Goal: Task Accomplishment & Management: Manage account settings

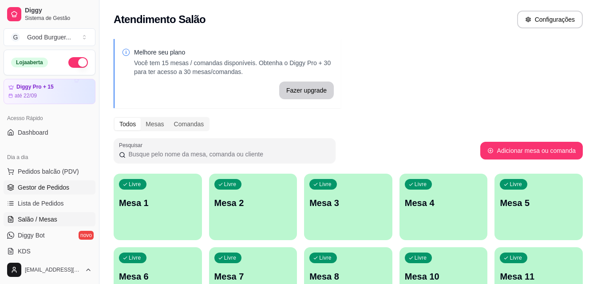
click at [60, 185] on span "Gestor de Pedidos" at bounding box center [43, 187] width 51 height 9
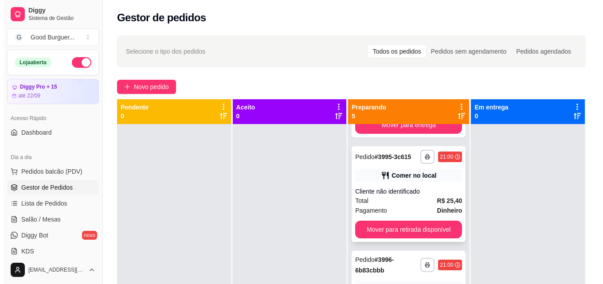
scroll to position [222, 0]
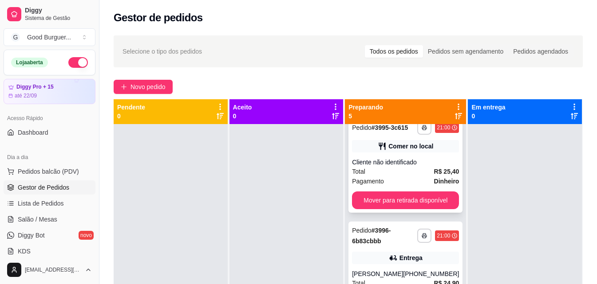
click at [401, 186] on div "Pagamento Dinheiro" at bounding box center [405, 182] width 107 height 10
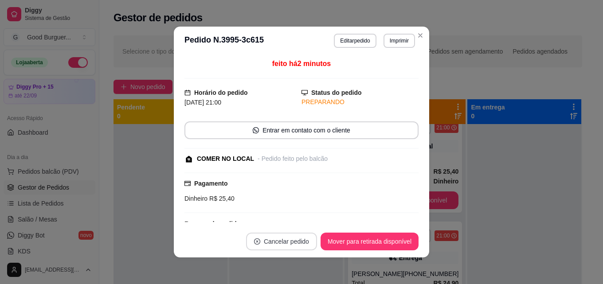
click at [289, 241] on button "Cancelar pedido" at bounding box center [281, 242] width 71 height 18
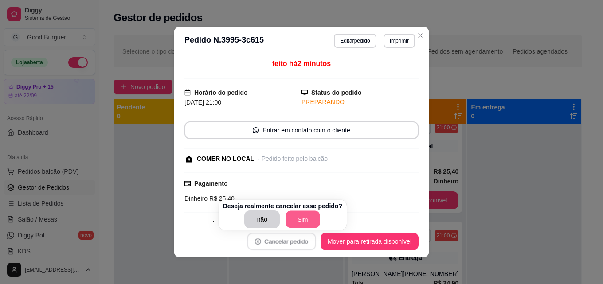
click at [309, 221] on button "Sim" at bounding box center [303, 219] width 35 height 17
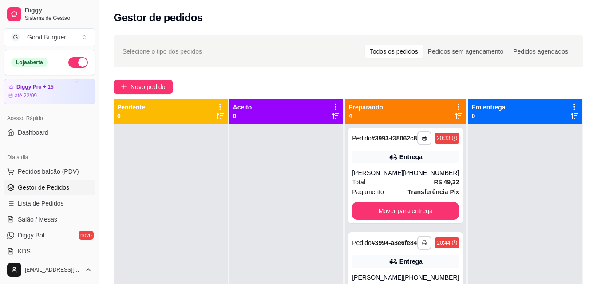
scroll to position [0, 0]
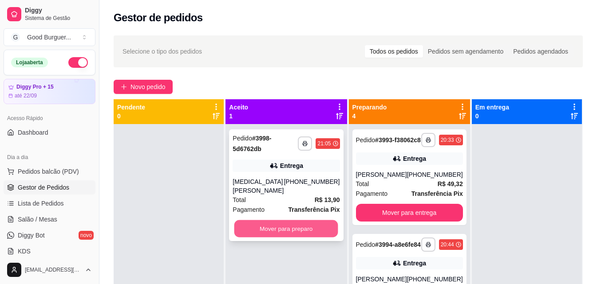
click at [315, 224] on button "Mover para preparo" at bounding box center [286, 228] width 104 height 17
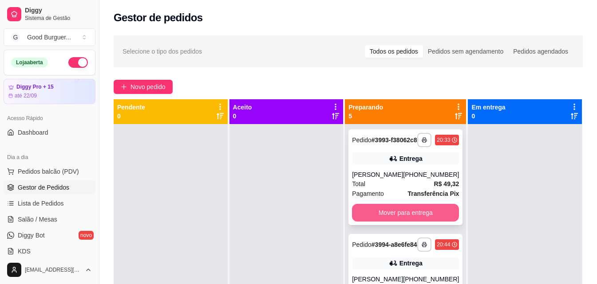
click at [408, 222] on button "Mover para entrega" at bounding box center [405, 213] width 107 height 18
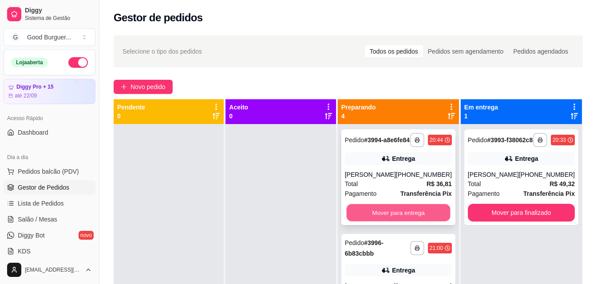
click at [411, 215] on button "Mover para entrega" at bounding box center [398, 212] width 104 height 17
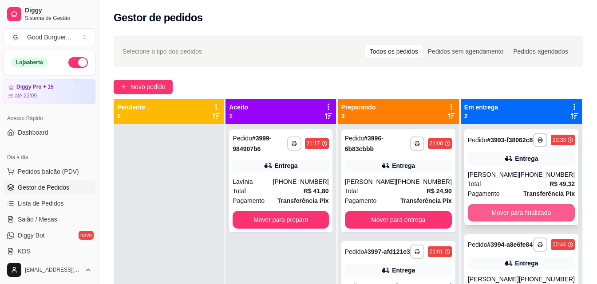
click at [509, 222] on button "Mover para finalizado" at bounding box center [521, 213] width 107 height 18
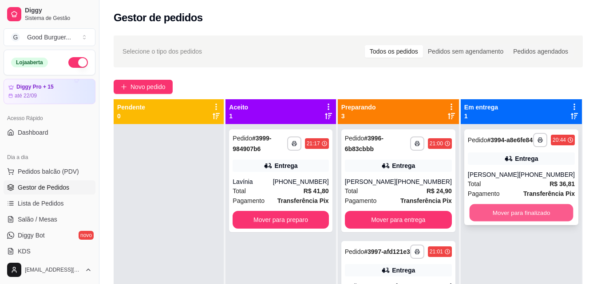
click at [508, 222] on button "Mover para finalizado" at bounding box center [521, 212] width 104 height 17
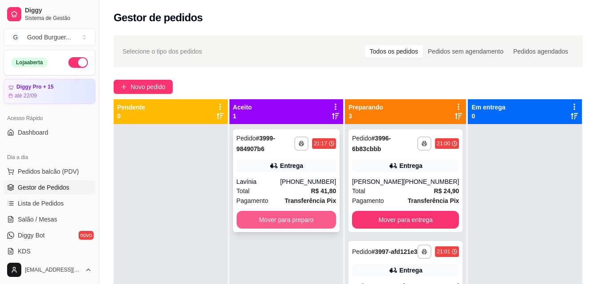
click at [311, 220] on button "Mover para preparo" at bounding box center [286, 220] width 100 height 18
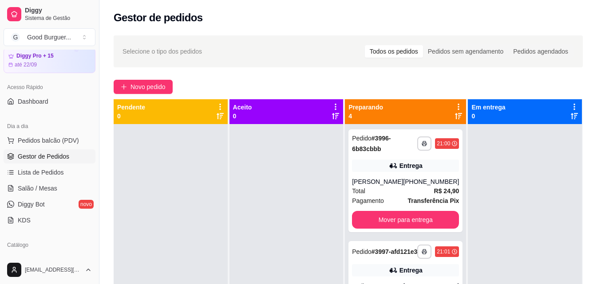
scroll to position [44, 0]
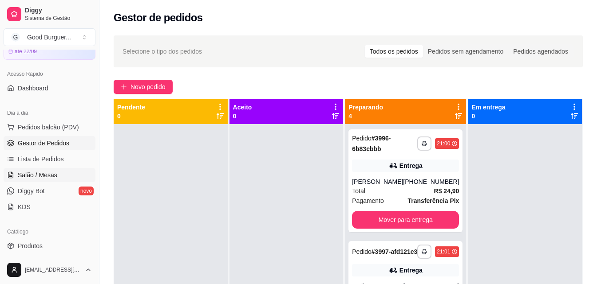
click at [45, 177] on span "Salão / Mesas" at bounding box center [37, 175] width 39 height 9
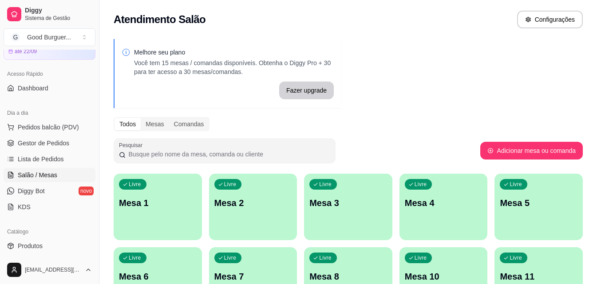
click at [163, 203] on p "Mesa 1" at bounding box center [158, 203] width 78 height 12
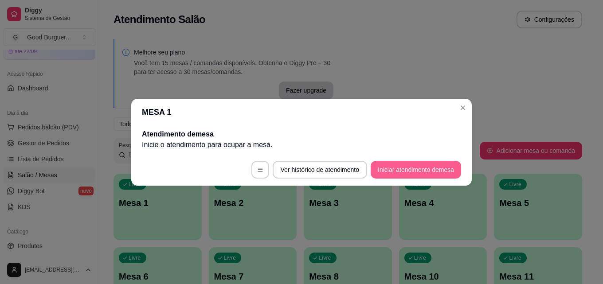
click at [422, 175] on button "Iniciar atendimento de mesa" at bounding box center [416, 170] width 90 height 18
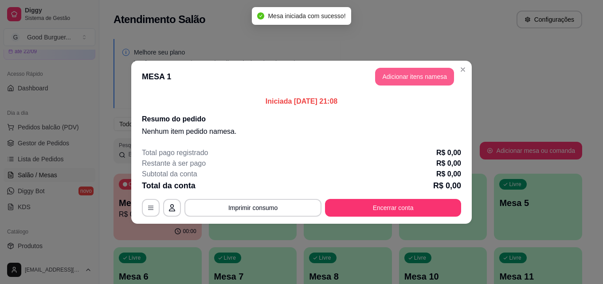
click at [413, 79] on button "Adicionar itens na mesa" at bounding box center [414, 77] width 79 height 18
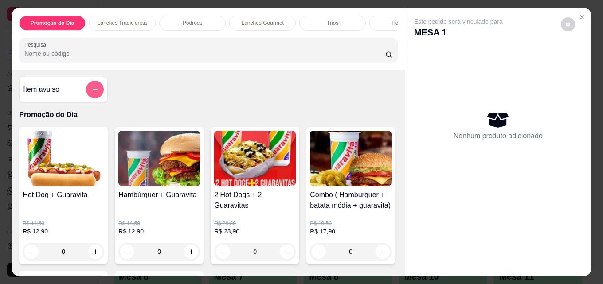
click at [99, 98] on button "add-separate-item" at bounding box center [95, 90] width 18 height 18
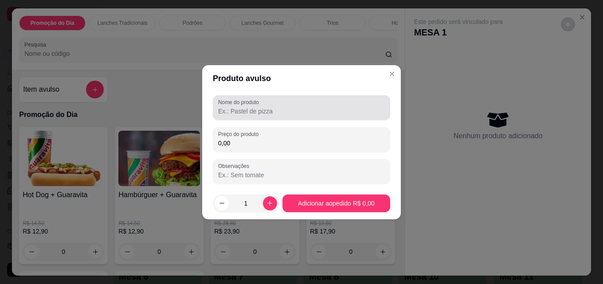
click at [271, 112] on input "Nome do produto" at bounding box center [301, 111] width 167 height 9
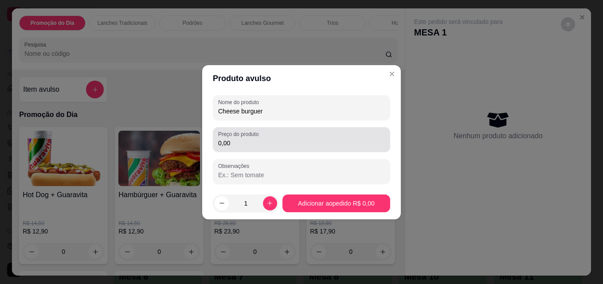
type input "Cheese burguer"
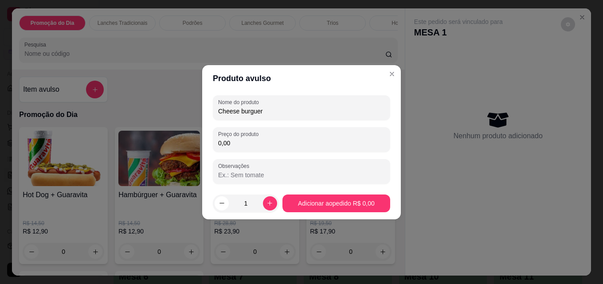
drag, startPoint x: 240, startPoint y: 145, endPoint x: 208, endPoint y: 146, distance: 31.9
click at [208, 146] on div "Nome do produto Cheese burguer Preço do produto 0,00 Observações" at bounding box center [301, 140] width 199 height 96
type input "0,00"
drag, startPoint x: 267, startPoint y: 112, endPoint x: 189, endPoint y: 115, distance: 78.1
click at [189, 115] on div "Produto avulso Nome do produto Cheese burguer Preço do produto 0,00 Observações…" at bounding box center [301, 142] width 603 height 284
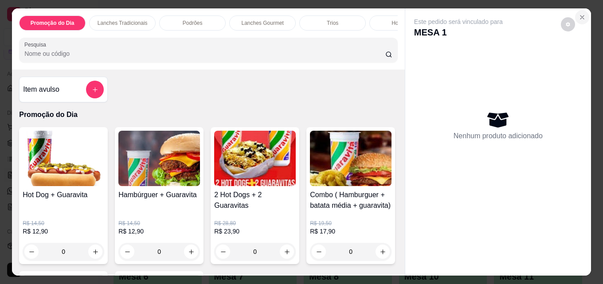
click at [579, 14] on icon "Close" at bounding box center [582, 17] width 7 height 7
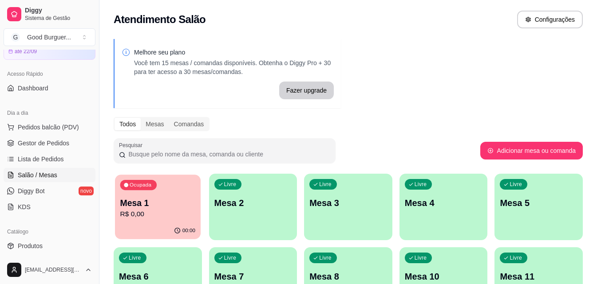
click at [155, 203] on p "Mesa 1" at bounding box center [157, 203] width 75 height 12
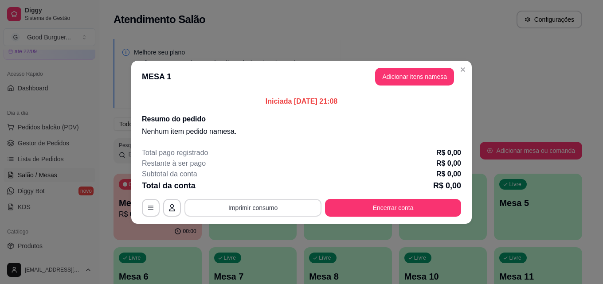
click at [286, 207] on button "Imprimir consumo" at bounding box center [253, 208] width 137 height 18
click at [381, 134] on p "Nenhum item pedido na mesa ." at bounding box center [301, 131] width 319 height 11
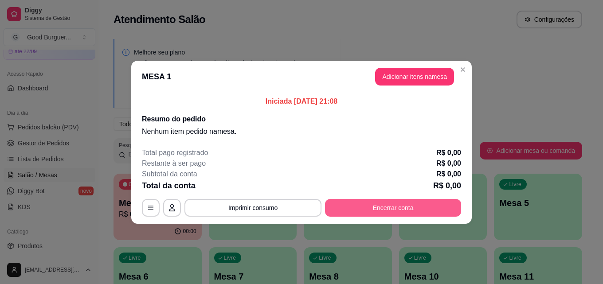
click at [386, 212] on button "Encerrar conta" at bounding box center [393, 208] width 136 height 18
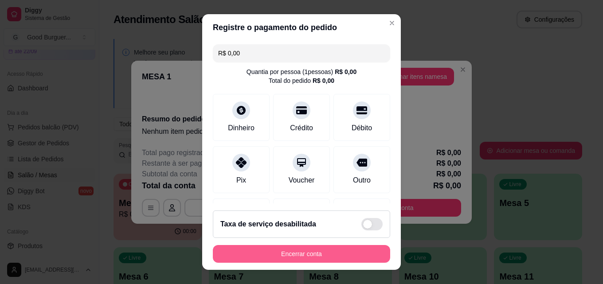
click at [312, 258] on button "Encerrar conta" at bounding box center [301, 254] width 177 height 18
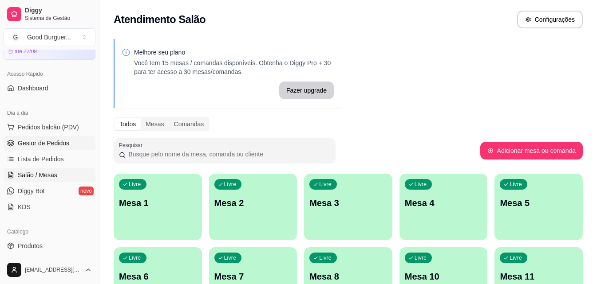
click at [56, 148] on link "Gestor de Pedidos" at bounding box center [50, 143] width 92 height 14
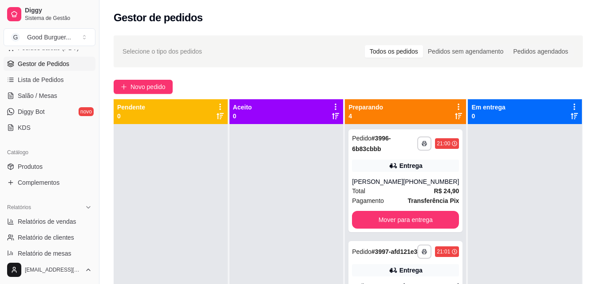
scroll to position [133, 0]
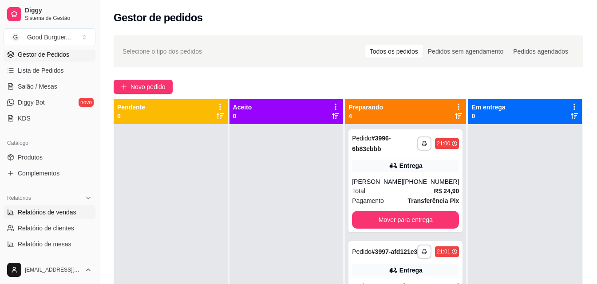
click at [57, 208] on span "Relatórios de vendas" at bounding box center [47, 212] width 59 height 9
select select "ALL"
select select "0"
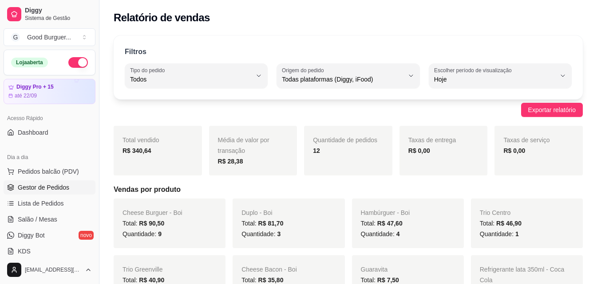
click at [45, 189] on span "Gestor de Pedidos" at bounding box center [43, 187] width 51 height 9
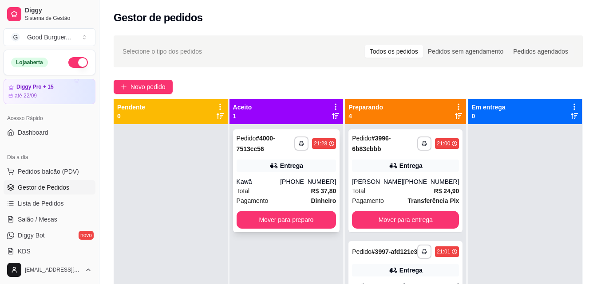
click at [267, 183] on div "Kawã" at bounding box center [258, 181] width 44 height 9
click at [407, 229] on button "Mover para entrega" at bounding box center [406, 220] width 104 height 17
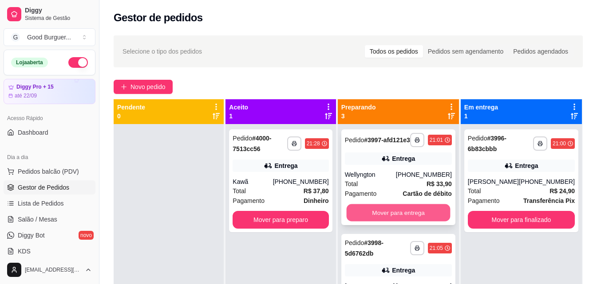
click at [409, 218] on button "Mover para entrega" at bounding box center [398, 212] width 104 height 17
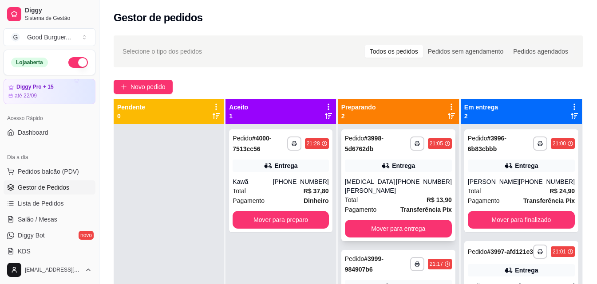
click at [390, 195] on div "Total R$ 13,90" at bounding box center [398, 200] width 107 height 10
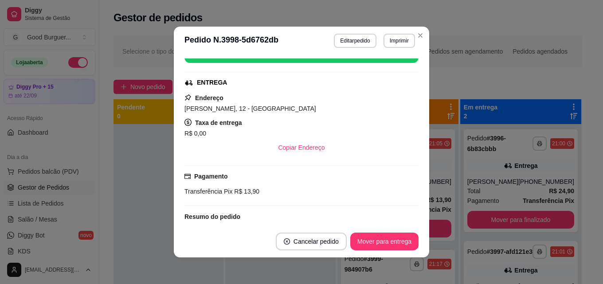
scroll to position [89, 0]
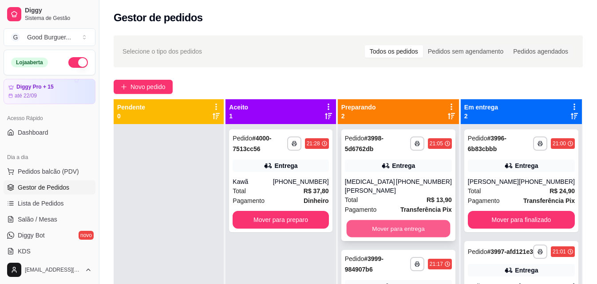
click at [428, 220] on button "Mover para entrega" at bounding box center [398, 228] width 104 height 17
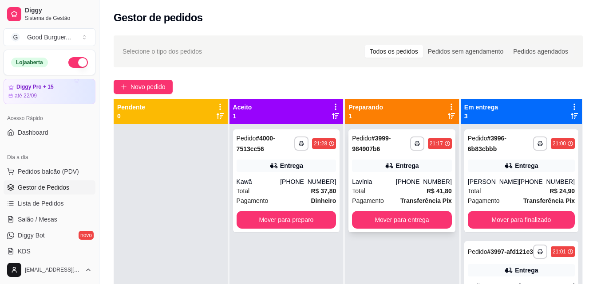
click at [385, 178] on div "Lavínia" at bounding box center [374, 181] width 44 height 9
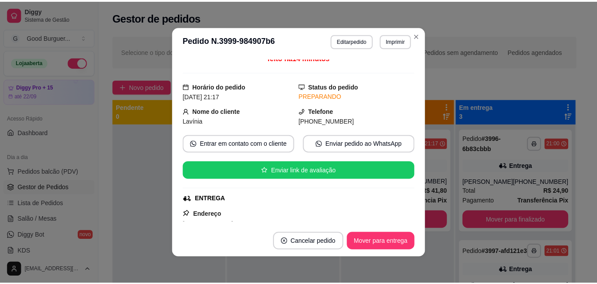
scroll to position [0, 0]
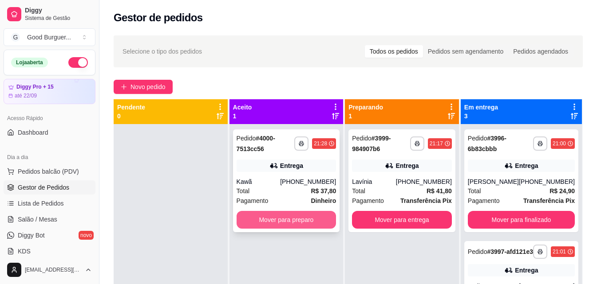
click at [285, 219] on button "Mover para preparo" at bounding box center [286, 220] width 100 height 18
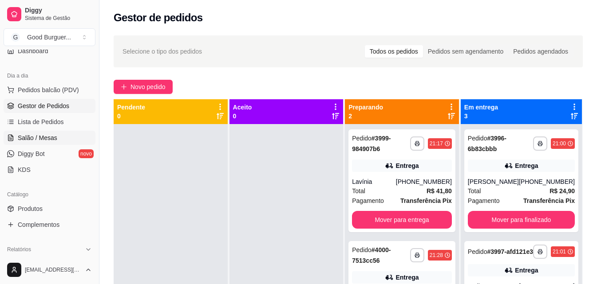
scroll to position [133, 0]
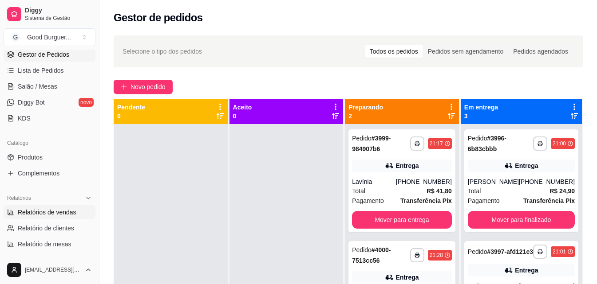
click at [50, 213] on span "Relatórios de vendas" at bounding box center [47, 212] width 59 height 9
select select "ALL"
select select "0"
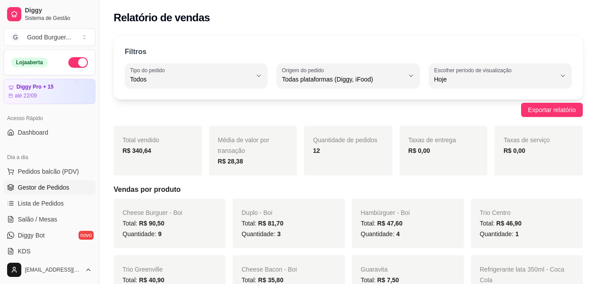
click at [59, 188] on span "Gestor de Pedidos" at bounding box center [43, 187] width 51 height 9
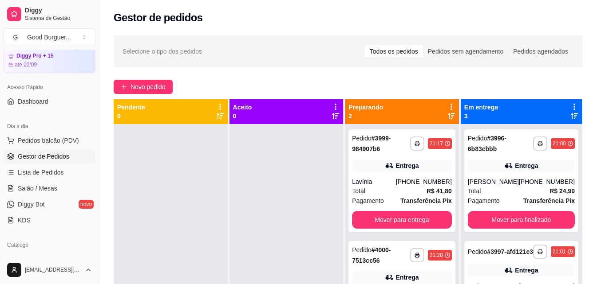
scroll to position [89, 0]
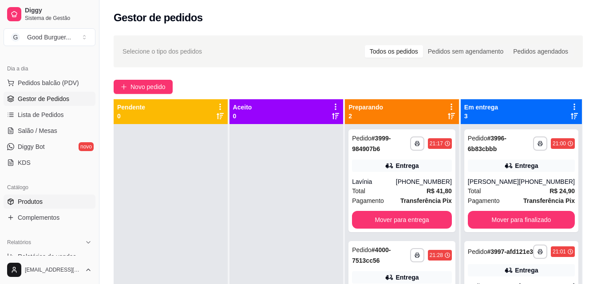
click at [55, 199] on link "Produtos" at bounding box center [50, 202] width 92 height 14
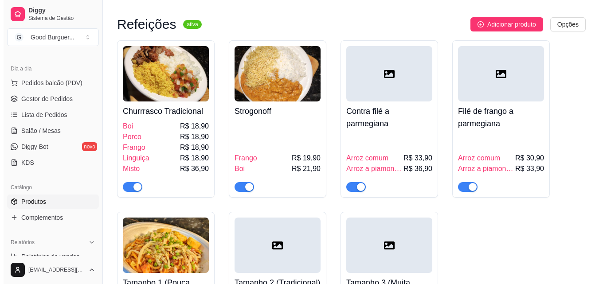
scroll to position [2794, 0]
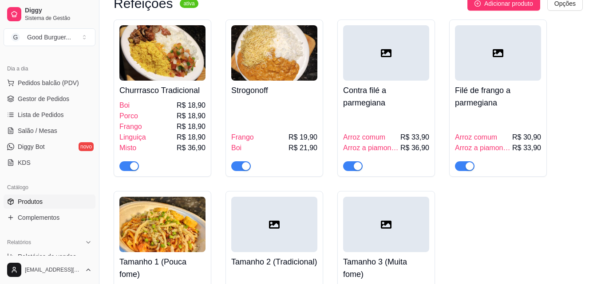
click at [187, 79] on img at bounding box center [162, 52] width 86 height 55
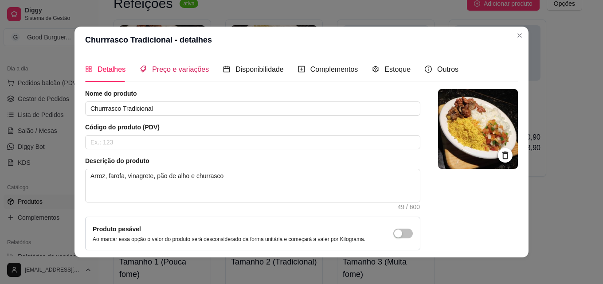
click at [180, 67] on span "Preço e variações" at bounding box center [180, 70] width 57 height 8
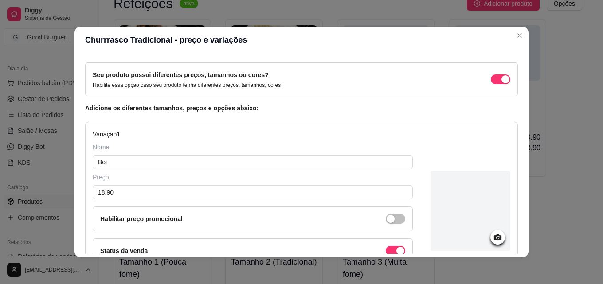
scroll to position [89, 0]
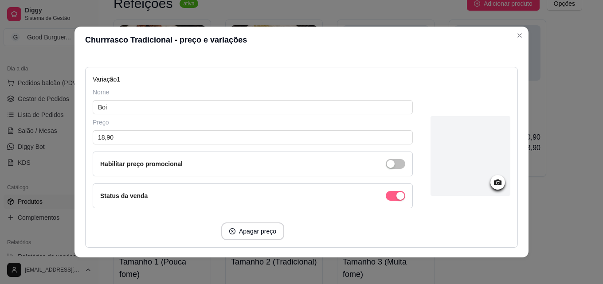
click at [386, 200] on span "button" at bounding box center [396, 196] width 20 height 10
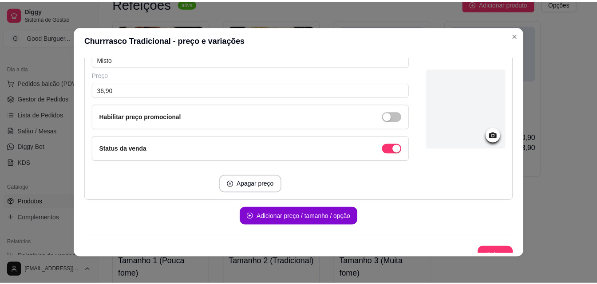
scroll to position [906, 0]
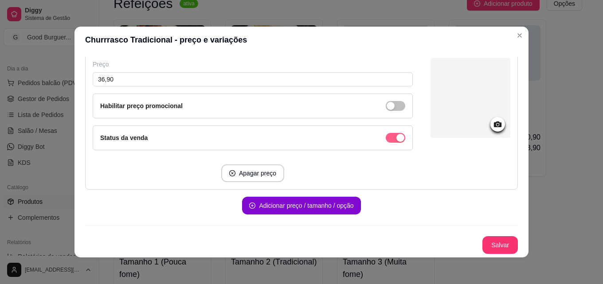
click at [485, 243] on button "Salvar" at bounding box center [500, 245] width 35 height 18
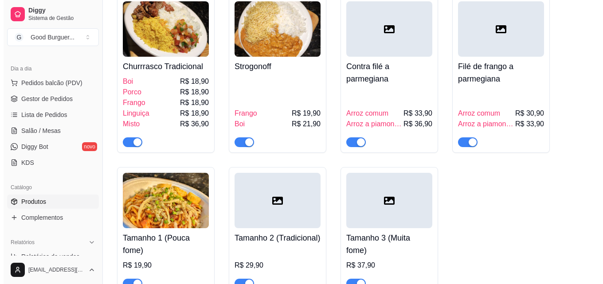
scroll to position [2839, 0]
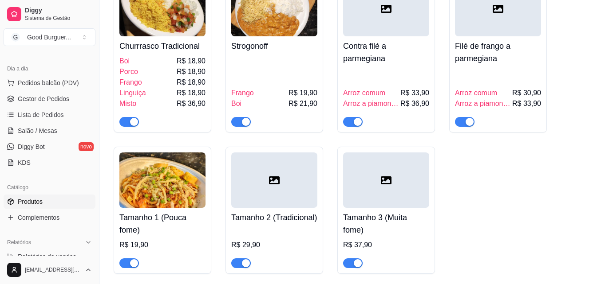
click at [348, 127] on span "button" at bounding box center [353, 122] width 20 height 10
click at [283, 95] on div "Frango R$ 19,90 Boi R$ 21,90" at bounding box center [274, 91] width 86 height 71
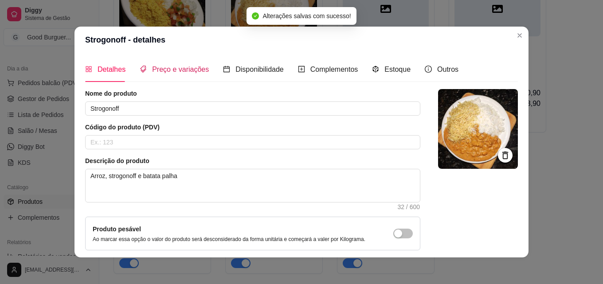
click at [179, 67] on span "Preço e variações" at bounding box center [180, 70] width 57 height 8
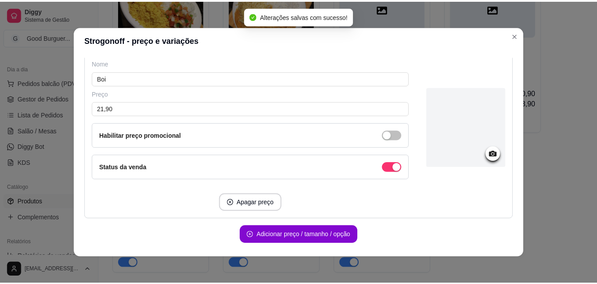
scroll to position [337, 0]
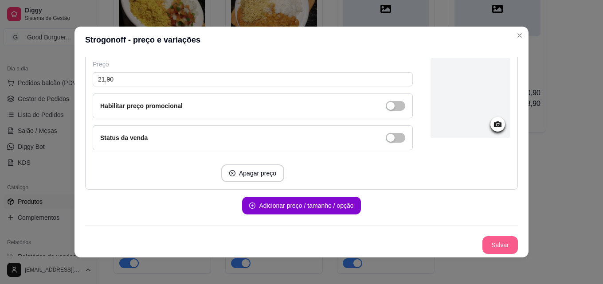
click at [494, 249] on button "Salvar" at bounding box center [500, 245] width 35 height 18
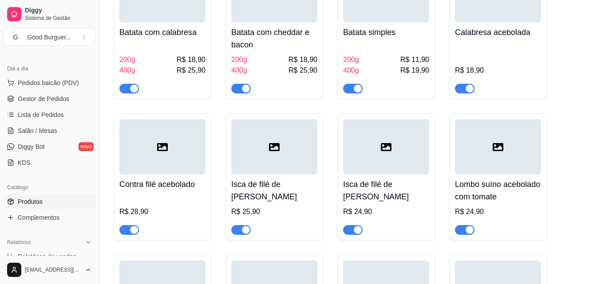
scroll to position [3282, 0]
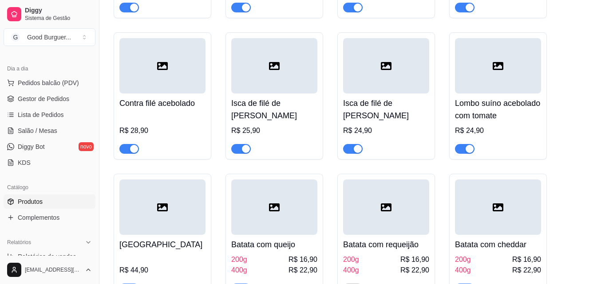
click at [125, 154] on span "button" at bounding box center [129, 149] width 20 height 10
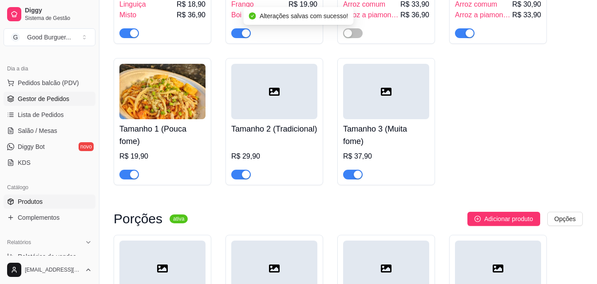
click at [47, 101] on span "Gestor de Pedidos" at bounding box center [43, 98] width 51 height 9
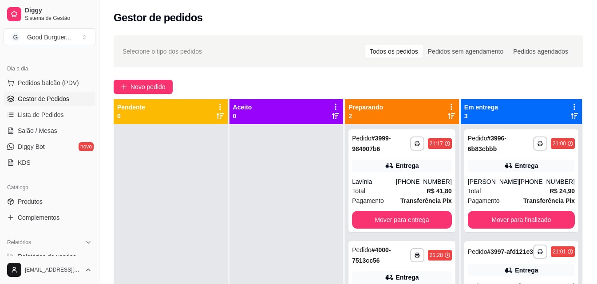
click at [342, 186] on div at bounding box center [286, 266] width 114 height 284
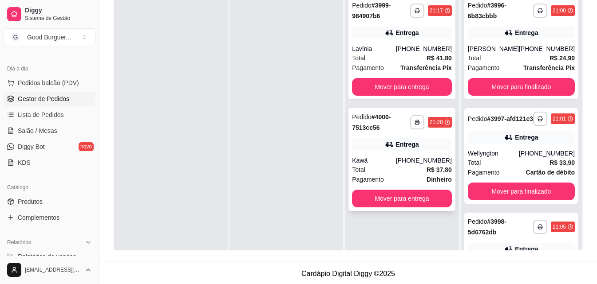
click at [389, 170] on div "Total R$ 37,80" at bounding box center [402, 170] width 100 height 10
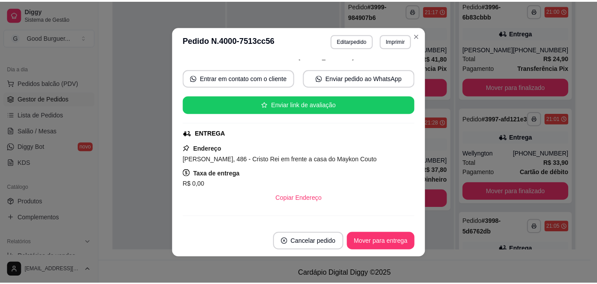
scroll to position [262, 0]
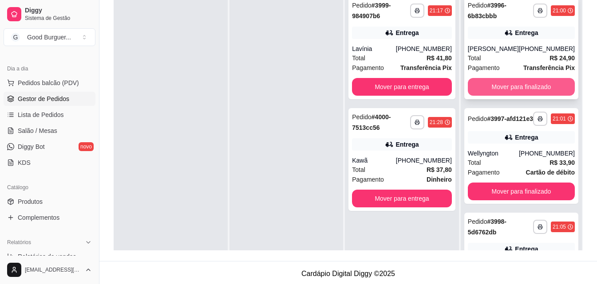
click at [509, 96] on button "Mover para finalizado" at bounding box center [521, 87] width 107 height 18
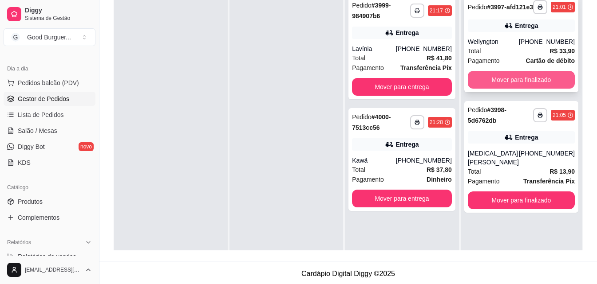
click at [517, 88] on button "Mover para finalizado" at bounding box center [521, 80] width 107 height 18
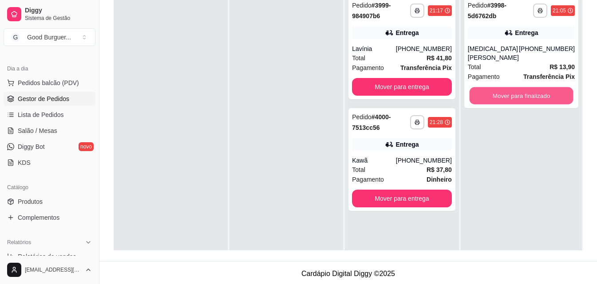
click at [517, 88] on button "Mover para finalizado" at bounding box center [521, 95] width 104 height 17
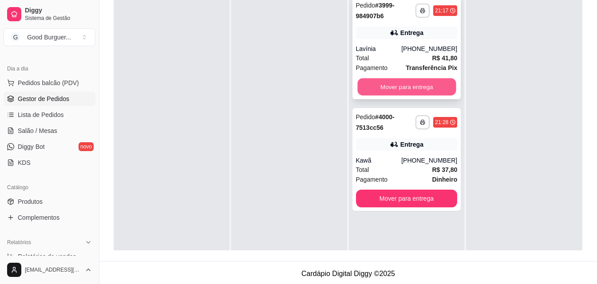
click at [420, 86] on button "Mover para entrega" at bounding box center [406, 87] width 98 height 17
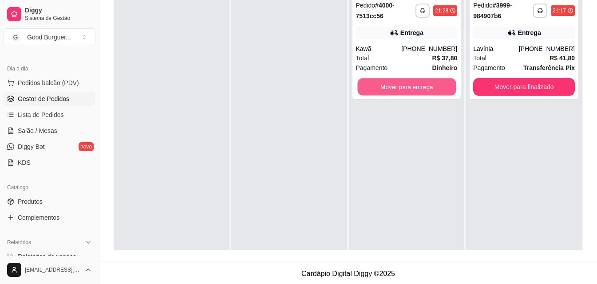
click at [420, 86] on button "Mover para entrega" at bounding box center [406, 87] width 98 height 17
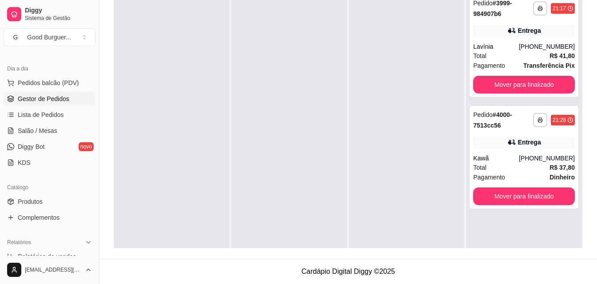
scroll to position [177, 0]
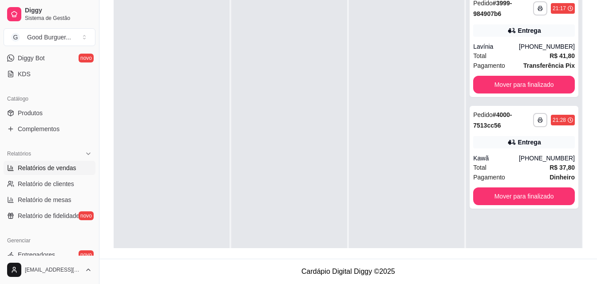
click at [66, 170] on span "Relatórios de vendas" at bounding box center [47, 168] width 59 height 9
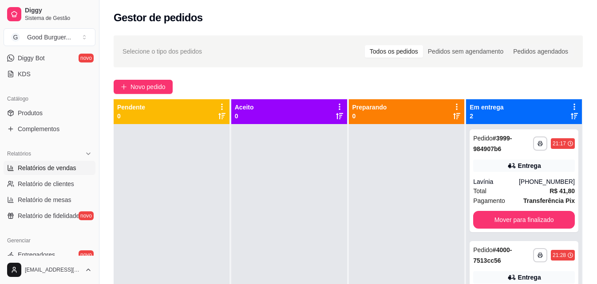
select select "ALL"
select select "0"
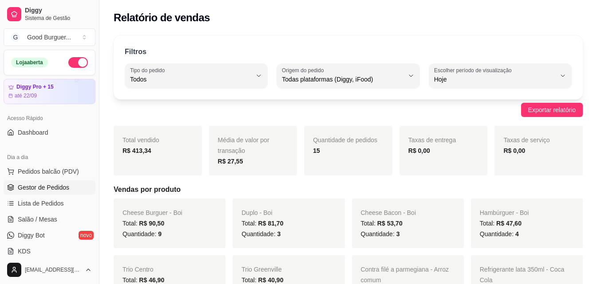
click at [47, 186] on span "Gestor de Pedidos" at bounding box center [43, 187] width 51 height 9
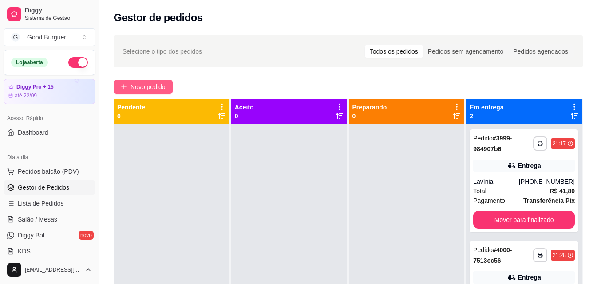
click at [155, 83] on span "Novo pedido" at bounding box center [147, 87] width 35 height 10
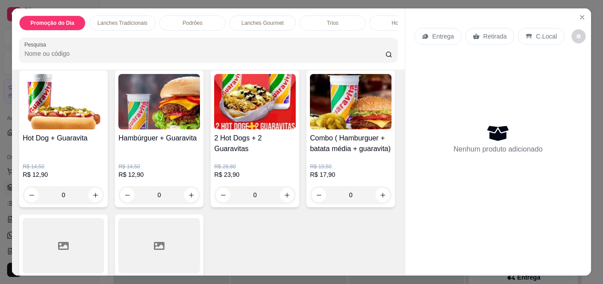
scroll to position [89, 0]
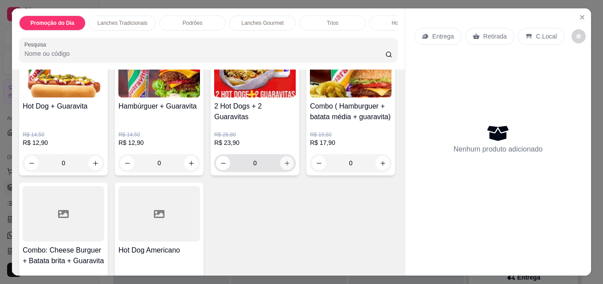
click at [284, 167] on icon "increase-product-quantity" at bounding box center [287, 163] width 7 height 7
type input "1"
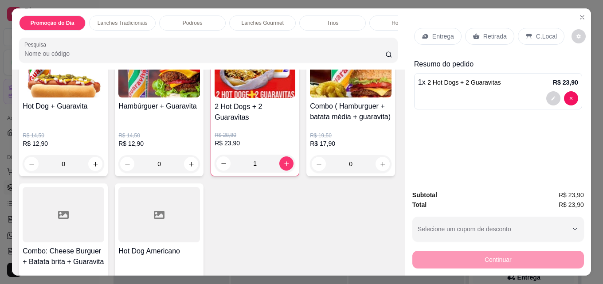
click at [442, 35] on p "Entrega" at bounding box center [443, 36] width 22 height 9
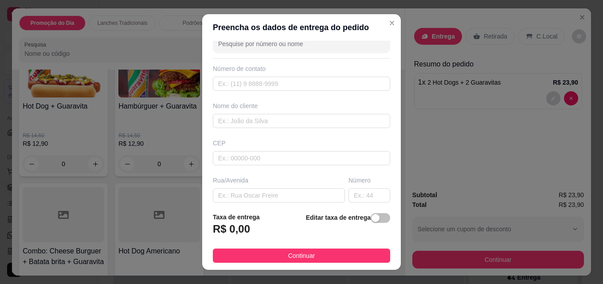
scroll to position [44, 0]
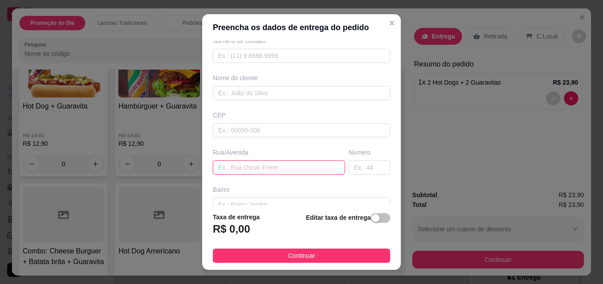
click at [266, 168] on input "text" at bounding box center [279, 168] width 132 height 14
type input "Morro da jurema"
drag, startPoint x: 359, startPoint y: 173, endPoint x: 377, endPoint y: 162, distance: 21.3
click at [360, 173] on input "text" at bounding box center [370, 168] width 42 height 14
type input "109"
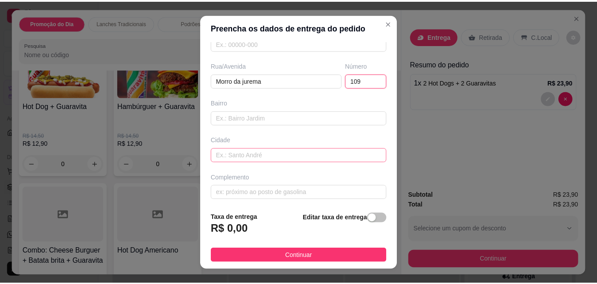
scroll to position [134, 0]
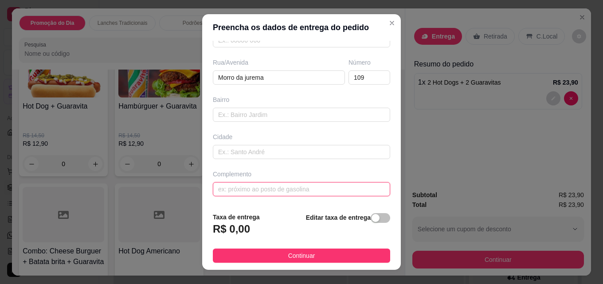
click at [247, 185] on input "text" at bounding box center [301, 189] width 177 height 14
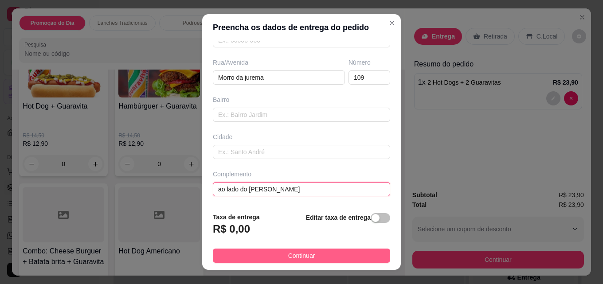
type input "ao lado do [PERSON_NAME]"
click at [306, 255] on span "Continuar" at bounding box center [301, 256] width 27 height 10
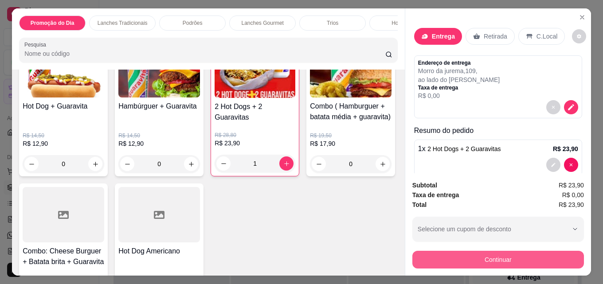
click at [510, 251] on button "Continuar" at bounding box center [499, 260] width 172 height 18
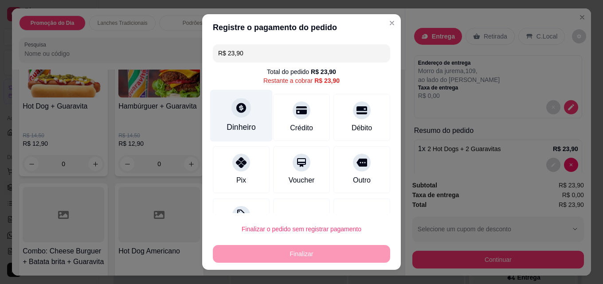
click at [237, 111] on icon at bounding box center [242, 108] width 12 height 12
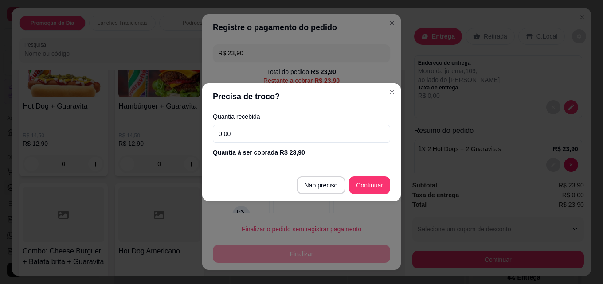
drag, startPoint x: 235, startPoint y: 137, endPoint x: 208, endPoint y: 137, distance: 27.5
click at [208, 137] on div "Quantia recebida 0,00 Quantia à ser cobrada R$ 23,90" at bounding box center [301, 135] width 199 height 51
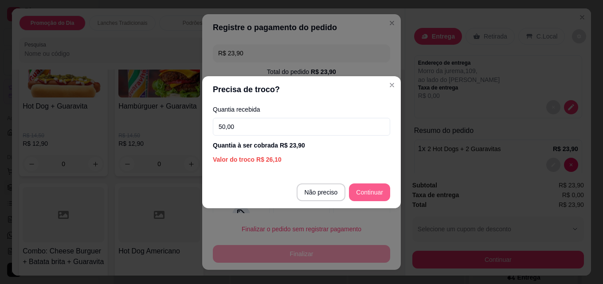
type input "50,00"
type input "R$ 0,00"
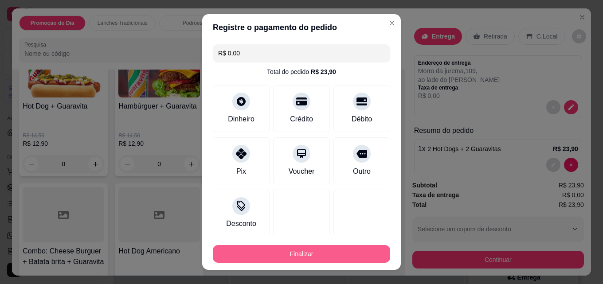
click at [329, 257] on button "Finalizar" at bounding box center [301, 254] width 177 height 18
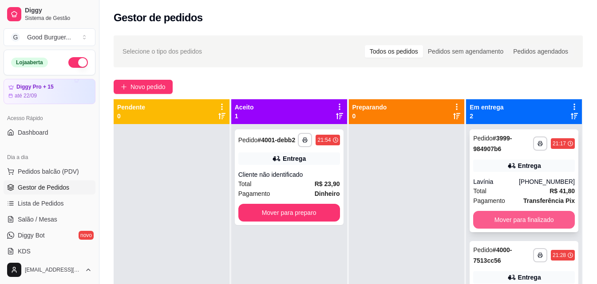
click at [506, 218] on button "Mover para finalizado" at bounding box center [524, 220] width 102 height 18
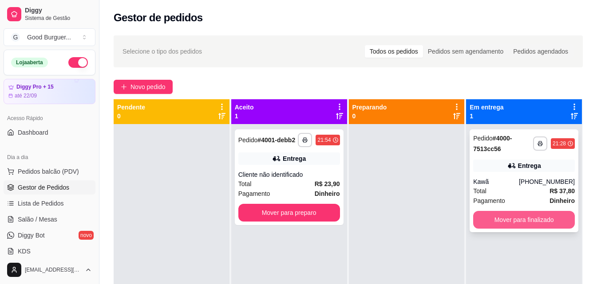
click at [511, 216] on button "Mover para finalizado" at bounding box center [524, 220] width 102 height 18
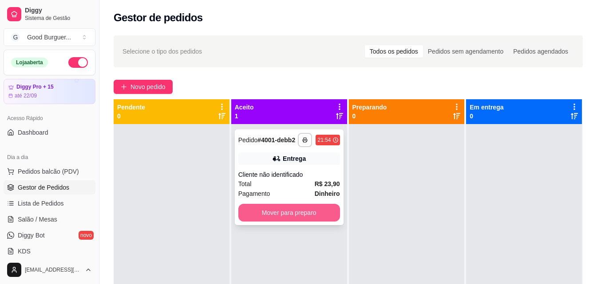
click at [301, 210] on button "Mover para preparo" at bounding box center [289, 213] width 102 height 18
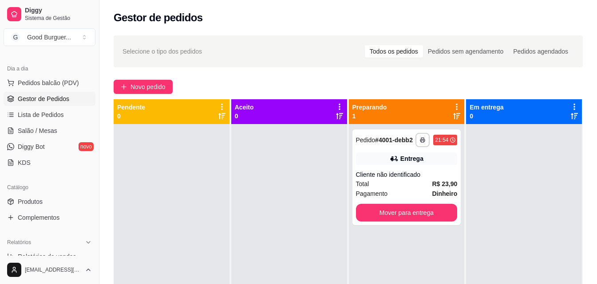
scroll to position [133, 0]
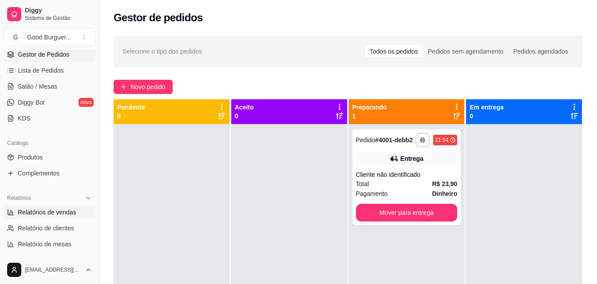
click at [42, 211] on span "Relatórios de vendas" at bounding box center [47, 212] width 59 height 9
select select "ALL"
select select "0"
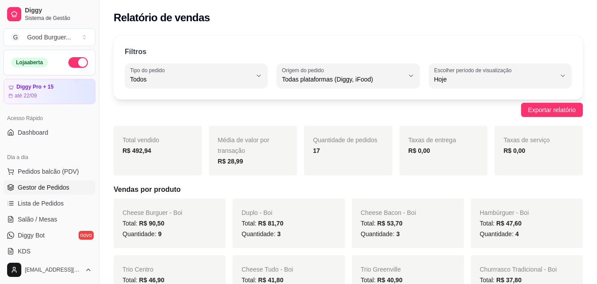
click at [55, 188] on span "Gestor de Pedidos" at bounding box center [43, 187] width 51 height 9
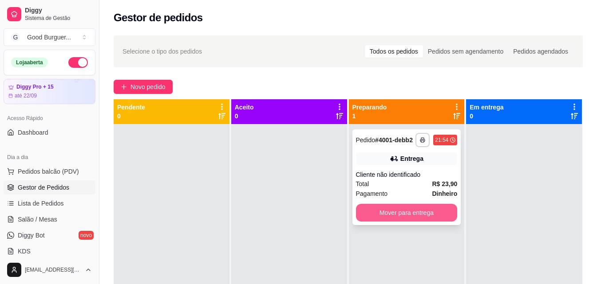
click at [417, 215] on button "Mover para entrega" at bounding box center [407, 213] width 102 height 18
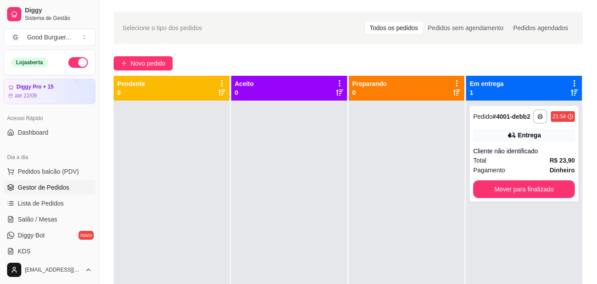
scroll to position [44, 0]
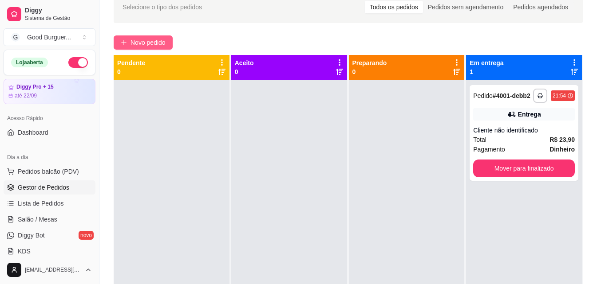
click at [140, 47] on span "Novo pedido" at bounding box center [147, 43] width 35 height 10
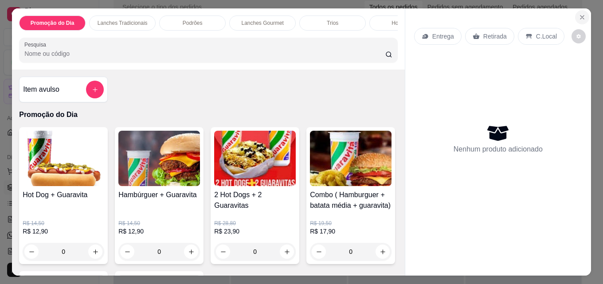
click at [579, 15] on icon "Close" at bounding box center [582, 17] width 7 height 7
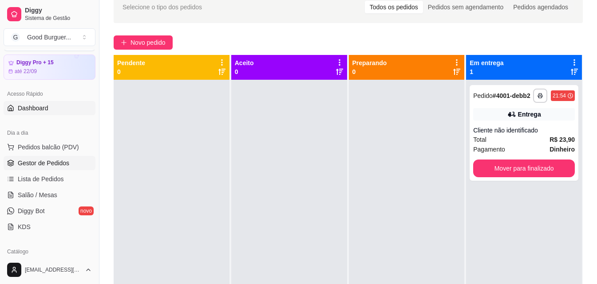
scroll to position [89, 0]
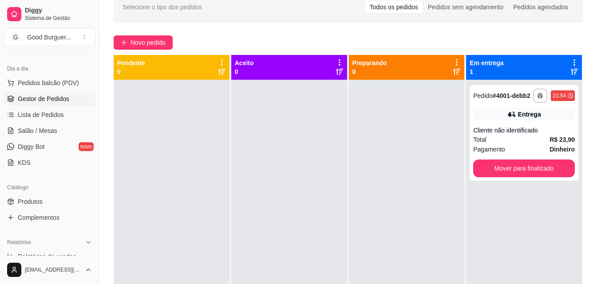
click at [59, 128] on link "Salão / Mesas" at bounding box center [50, 131] width 92 height 14
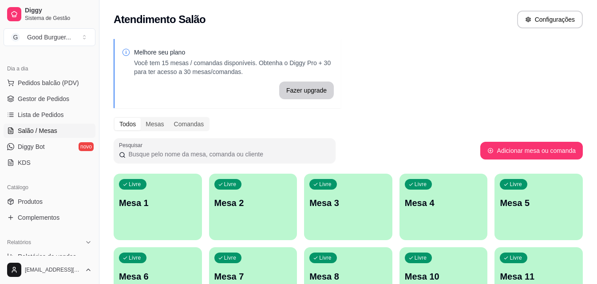
click at [149, 188] on div "Livre Mesa 1" at bounding box center [158, 202] width 88 height 56
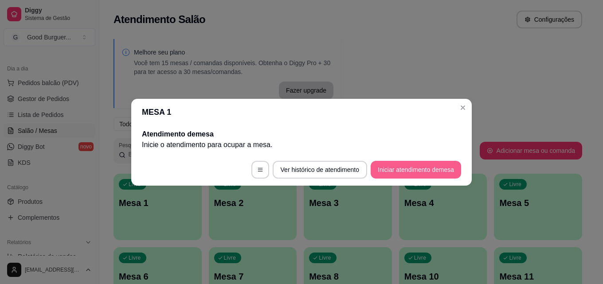
click at [407, 175] on button "Iniciar atendimento de mesa" at bounding box center [416, 170] width 90 height 18
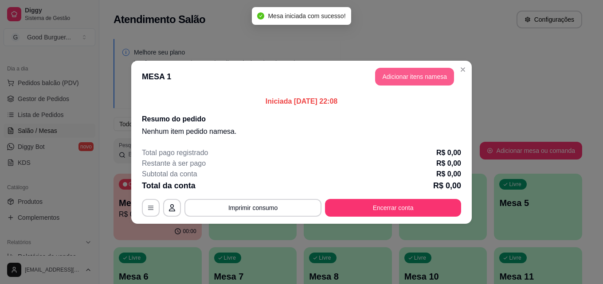
click at [417, 83] on button "Adicionar itens na mesa" at bounding box center [414, 77] width 79 height 18
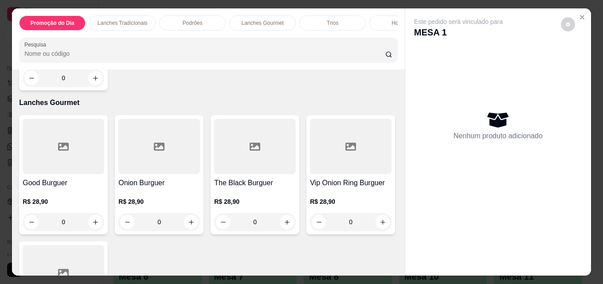
scroll to position [851, 0]
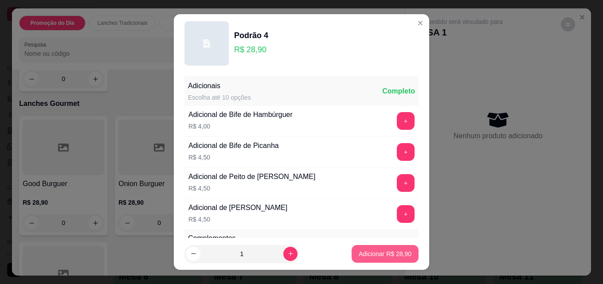
click at [377, 247] on button "Adicionar R$ 28,90" at bounding box center [385, 254] width 67 height 18
type input "1"
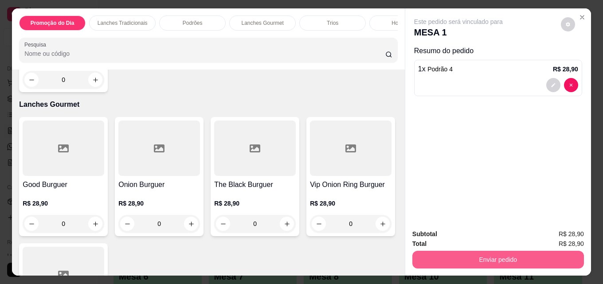
click at [502, 259] on button "Enviar pedido" at bounding box center [499, 260] width 172 height 18
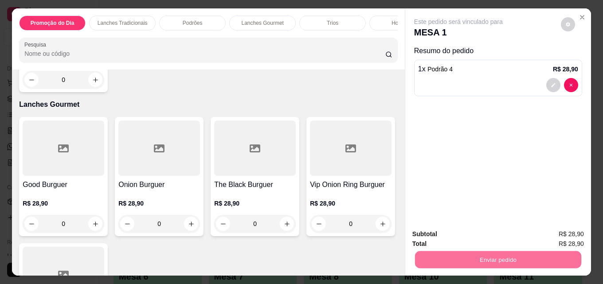
click at [452, 236] on button "Não registrar e enviar pedido" at bounding box center [469, 234] width 90 height 16
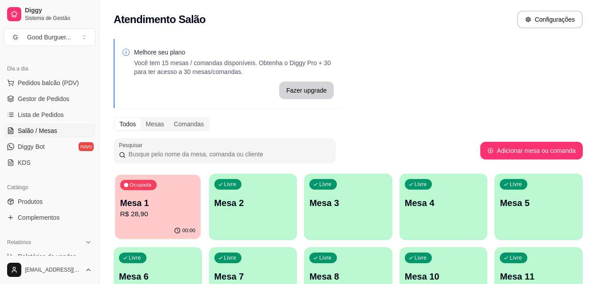
click at [161, 220] on div "Ocupada Mesa 1 R$ 28,90" at bounding box center [158, 199] width 86 height 48
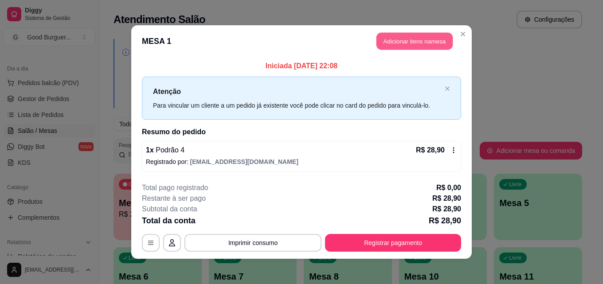
click at [417, 42] on button "Adicionar itens na mesa" at bounding box center [415, 41] width 76 height 17
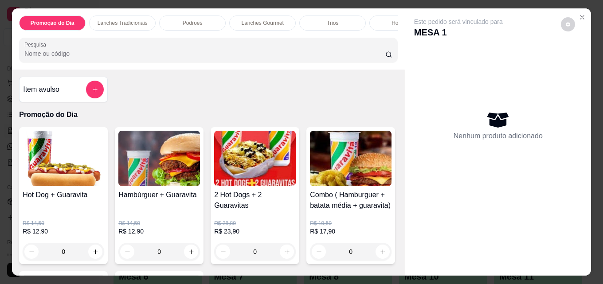
scroll to position [2904, 0]
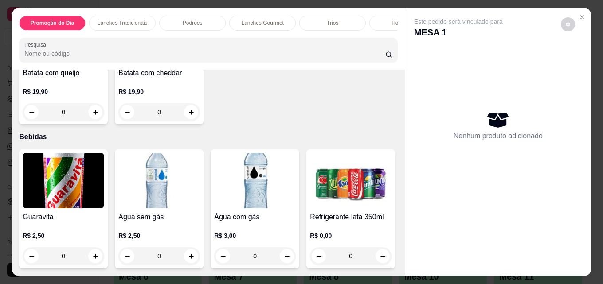
click at [310, 189] on img at bounding box center [351, 180] width 82 height 55
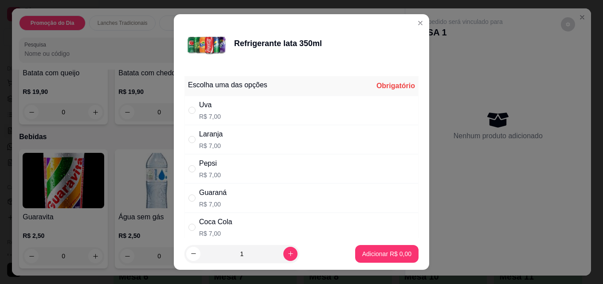
scroll to position [44, 0]
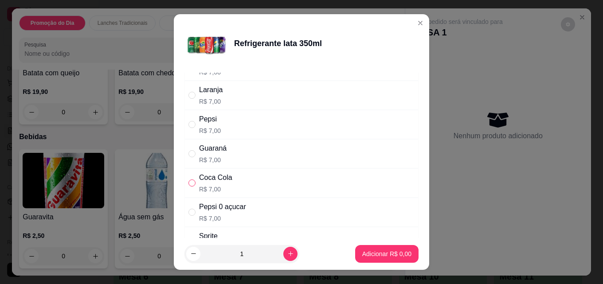
click at [189, 183] on input "" at bounding box center [192, 183] width 7 height 7
radio input "true"
click at [362, 255] on p "Adicionar R$ 7,00" at bounding box center [386, 254] width 49 height 9
type input "1"
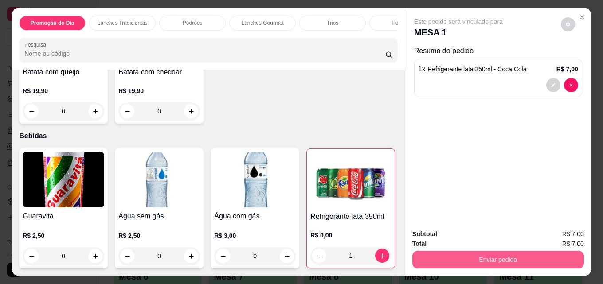
click at [459, 260] on button "Enviar pedido" at bounding box center [499, 260] width 172 height 18
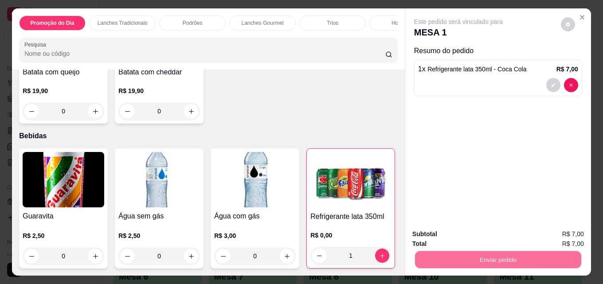
click at [448, 233] on button "Não registrar e enviar pedido" at bounding box center [469, 234] width 92 height 17
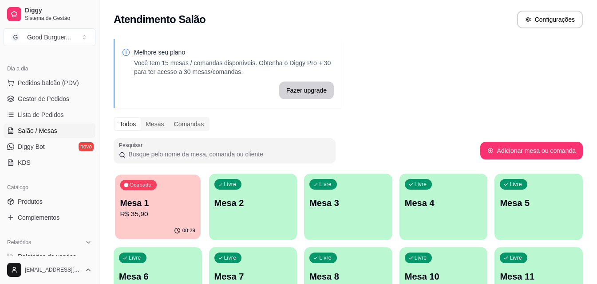
click at [174, 213] on p "R$ 35,90" at bounding box center [157, 214] width 75 height 10
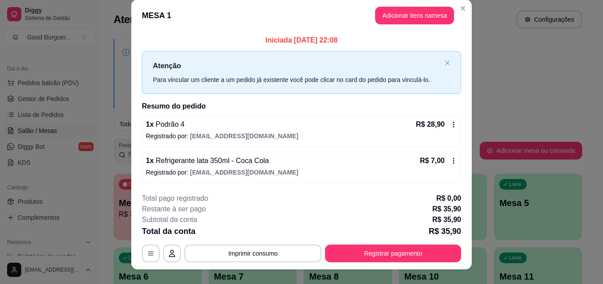
scroll to position [0, 0]
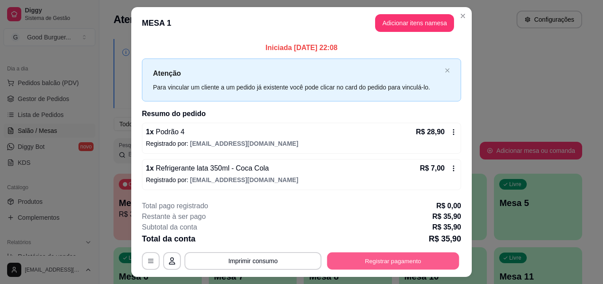
click at [389, 258] on button "Registrar pagamento" at bounding box center [393, 261] width 132 height 17
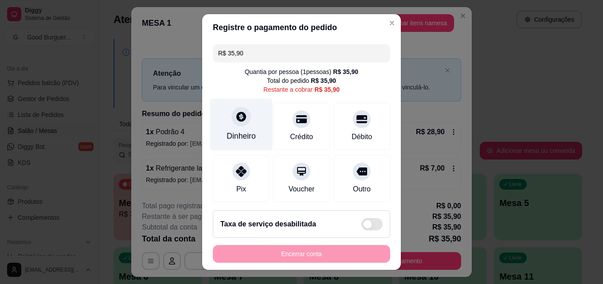
click at [239, 124] on div at bounding box center [242, 117] width 20 height 20
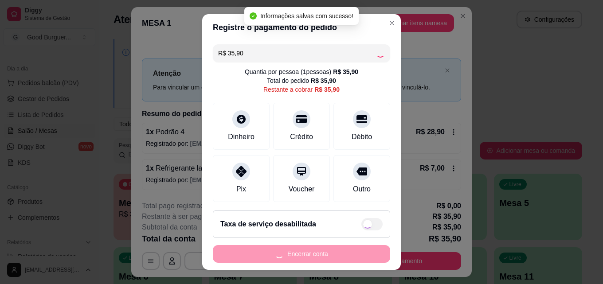
type input "R$ 0,00"
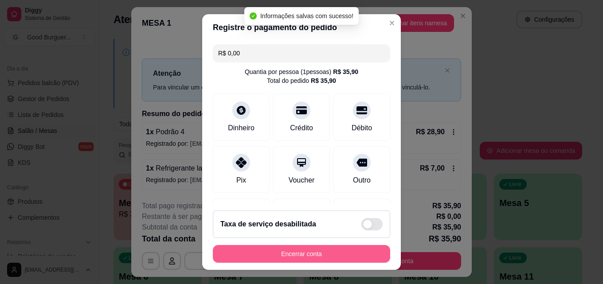
click at [311, 257] on button "Encerrar conta" at bounding box center [301, 254] width 177 height 18
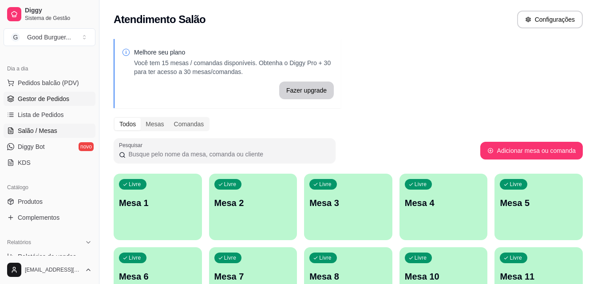
click at [50, 102] on span "Gestor de Pedidos" at bounding box center [43, 98] width 51 height 9
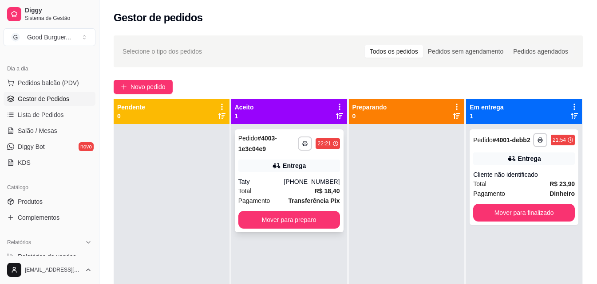
click at [266, 179] on div "Taty" at bounding box center [261, 181] width 46 height 9
click at [517, 189] on div "Total R$ 23,90" at bounding box center [524, 184] width 102 height 10
click at [506, 219] on button "Mover para finalizado" at bounding box center [524, 213] width 102 height 18
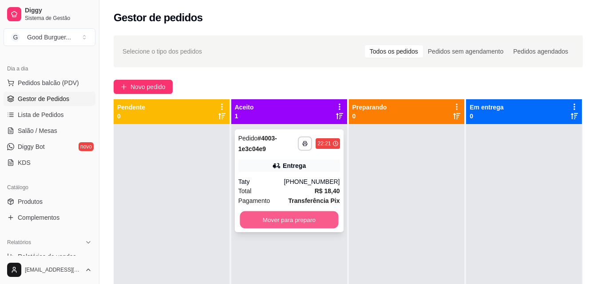
click at [287, 218] on button "Mover para preparo" at bounding box center [289, 220] width 98 height 17
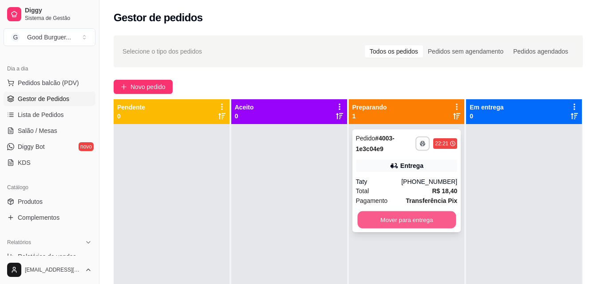
click at [387, 216] on button "Mover para entrega" at bounding box center [406, 220] width 98 height 17
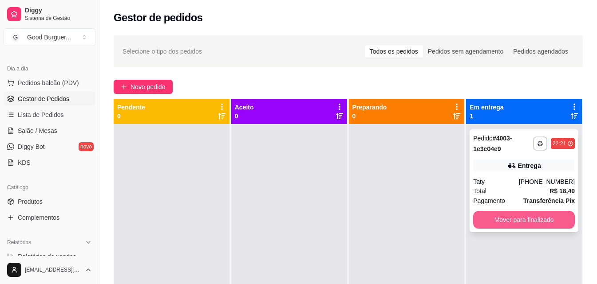
click at [512, 220] on button "Mover para finalizado" at bounding box center [524, 220] width 102 height 18
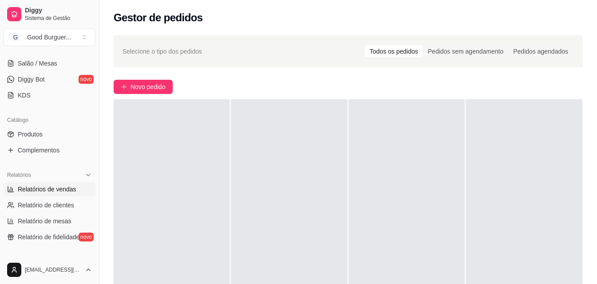
scroll to position [177, 0]
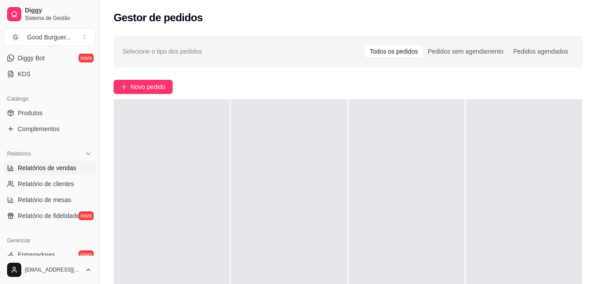
click at [46, 167] on span "Relatórios de vendas" at bounding box center [47, 168] width 59 height 9
select select "ALL"
select select "0"
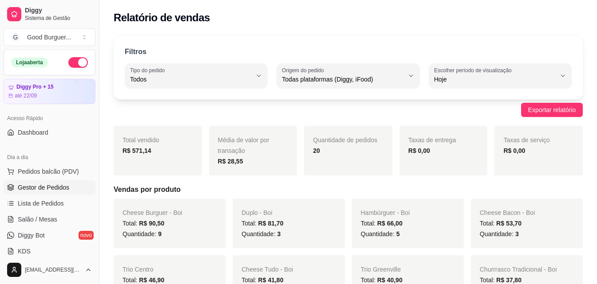
click at [39, 186] on span "Gestor de Pedidos" at bounding box center [43, 187] width 51 height 9
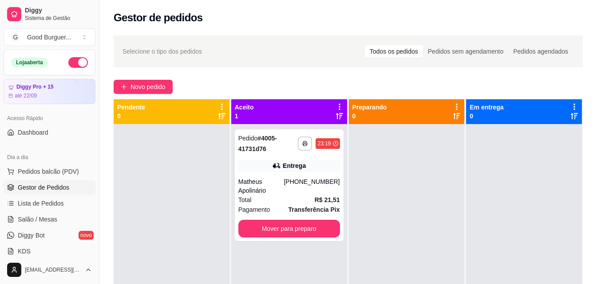
click at [68, 59] on button "button" at bounding box center [78, 62] width 20 height 11
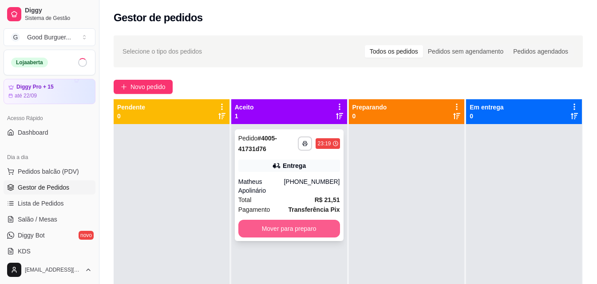
click at [286, 220] on button "Mover para preparo" at bounding box center [289, 229] width 102 height 18
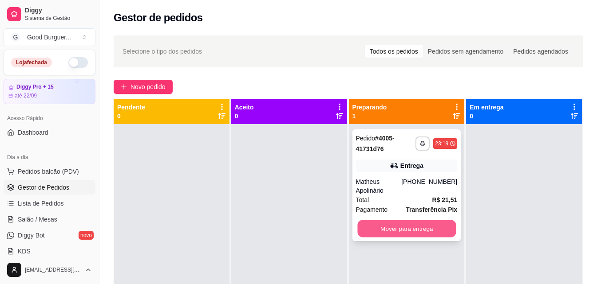
click at [418, 220] on button "Mover para entrega" at bounding box center [406, 228] width 98 height 17
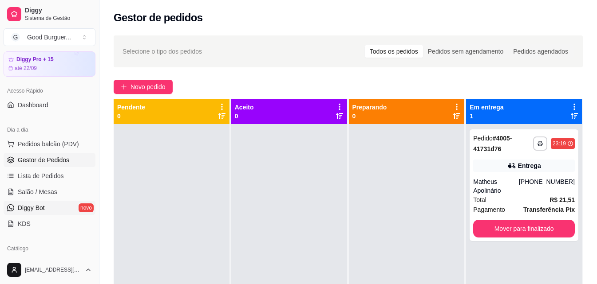
scroll to position [89, 0]
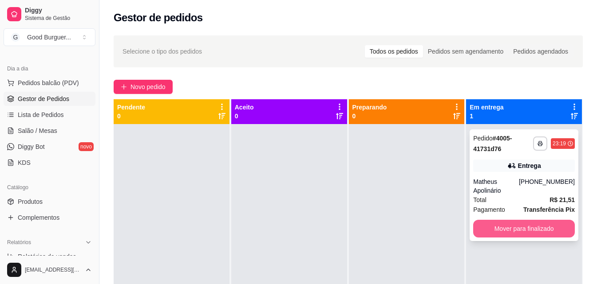
click at [532, 220] on button "Mover para finalizado" at bounding box center [524, 229] width 102 height 18
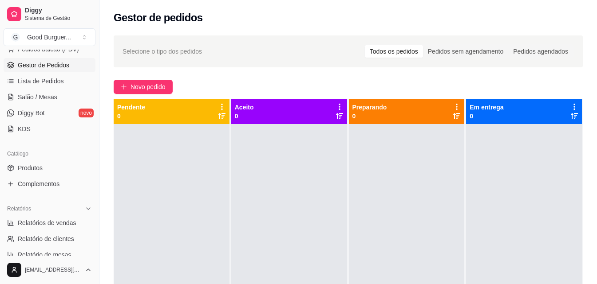
scroll to position [177, 0]
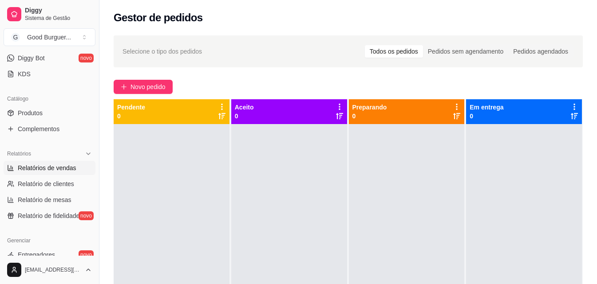
click at [62, 169] on span "Relatórios de vendas" at bounding box center [47, 168] width 59 height 9
select select "ALL"
select select "0"
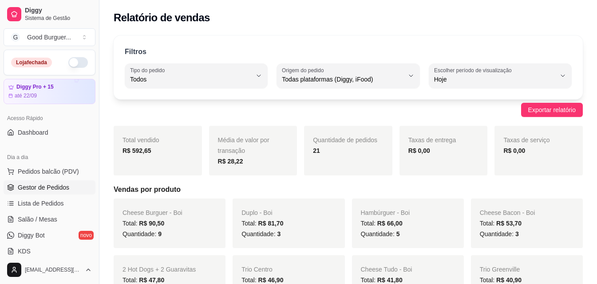
click at [49, 185] on span "Gestor de Pedidos" at bounding box center [43, 187] width 51 height 9
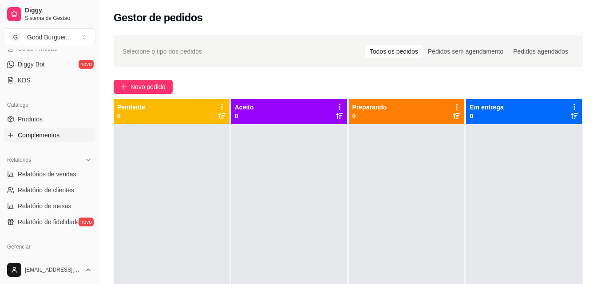
scroll to position [177, 0]
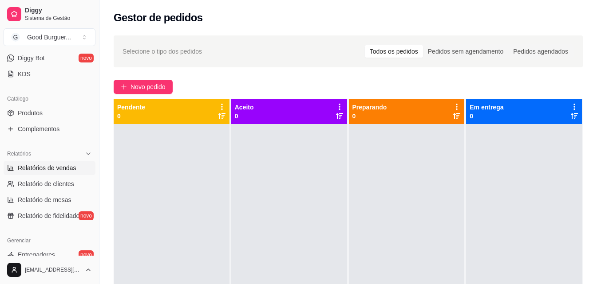
click at [55, 164] on span "Relatórios de vendas" at bounding box center [47, 168] width 59 height 9
select select "ALL"
select select "0"
